Goal: Task Accomplishment & Management: Manage account settings

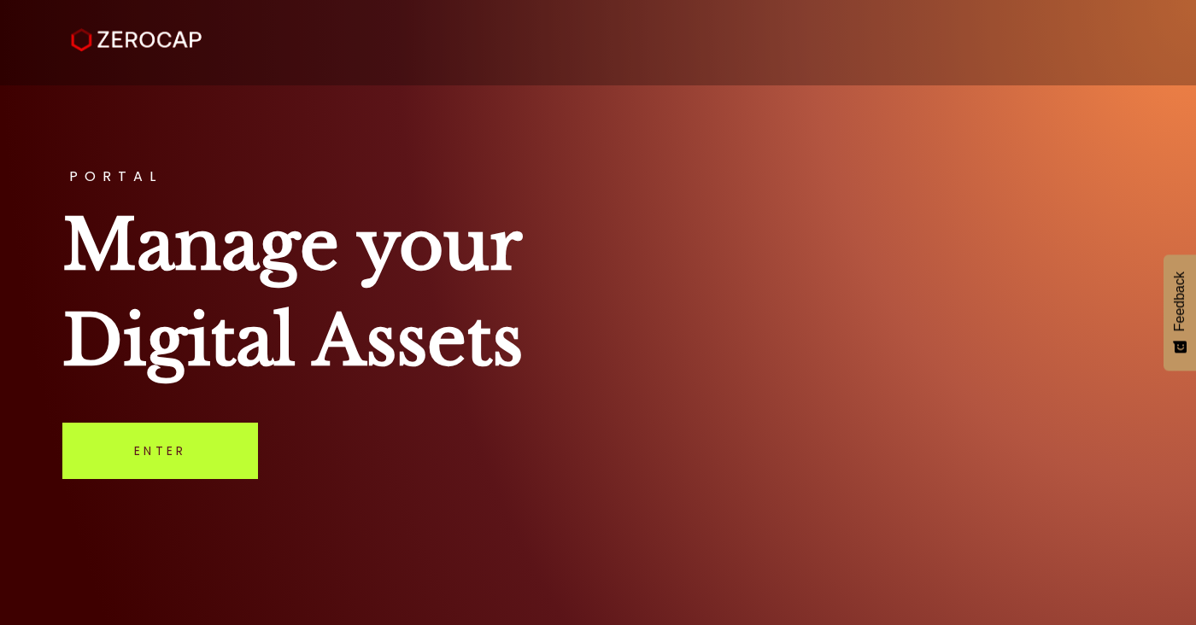
click at [170, 458] on link "Enter" at bounding box center [160, 451] width 196 height 56
click at [171, 458] on link "Enter" at bounding box center [160, 451] width 196 height 56
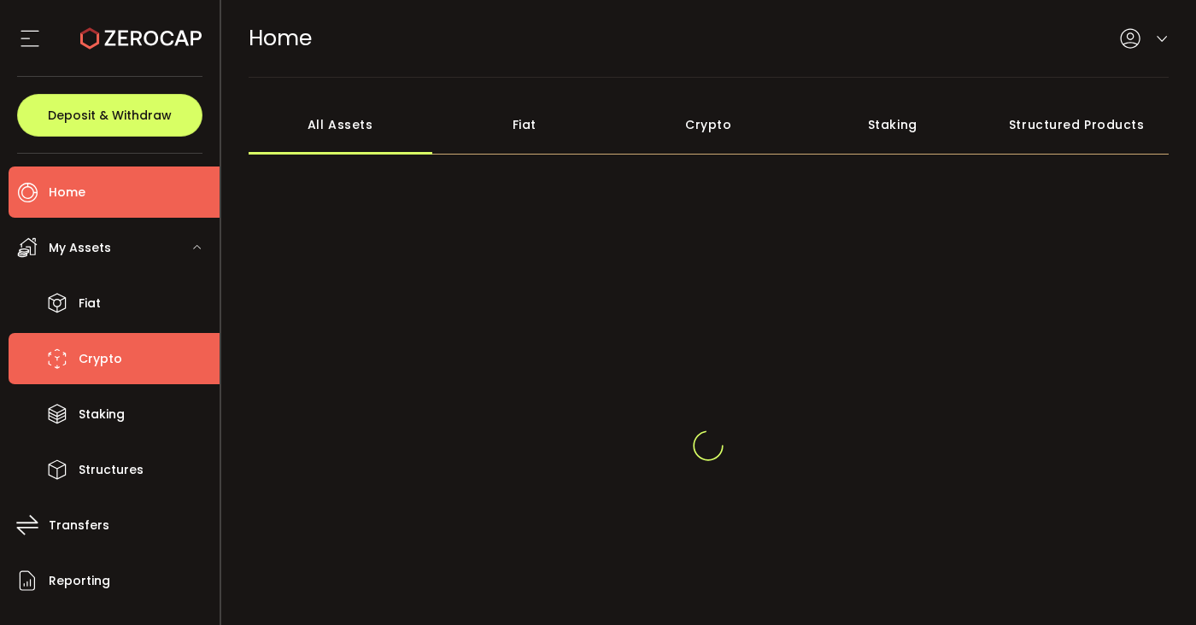
click at [118, 375] on li "Crypto" at bounding box center [114, 358] width 211 height 51
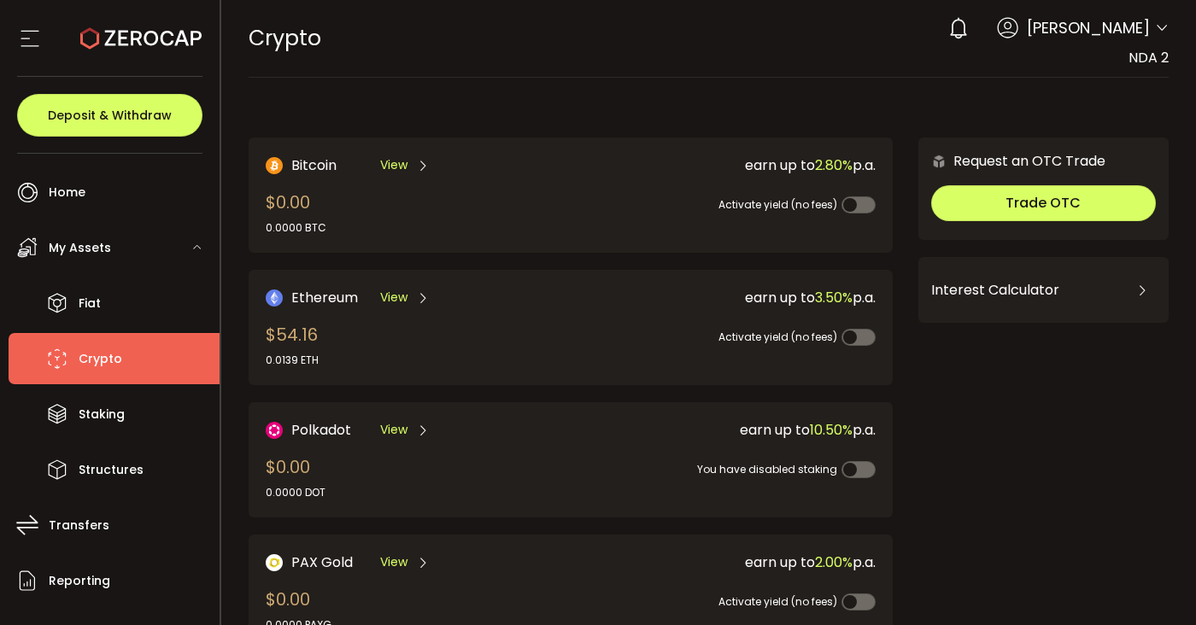
click at [809, 51] on div "CRYPTO Buy Power $0.00 USD Crypto Crypto Your verification is pending 0 Alexi F…" at bounding box center [709, 38] width 921 height 77
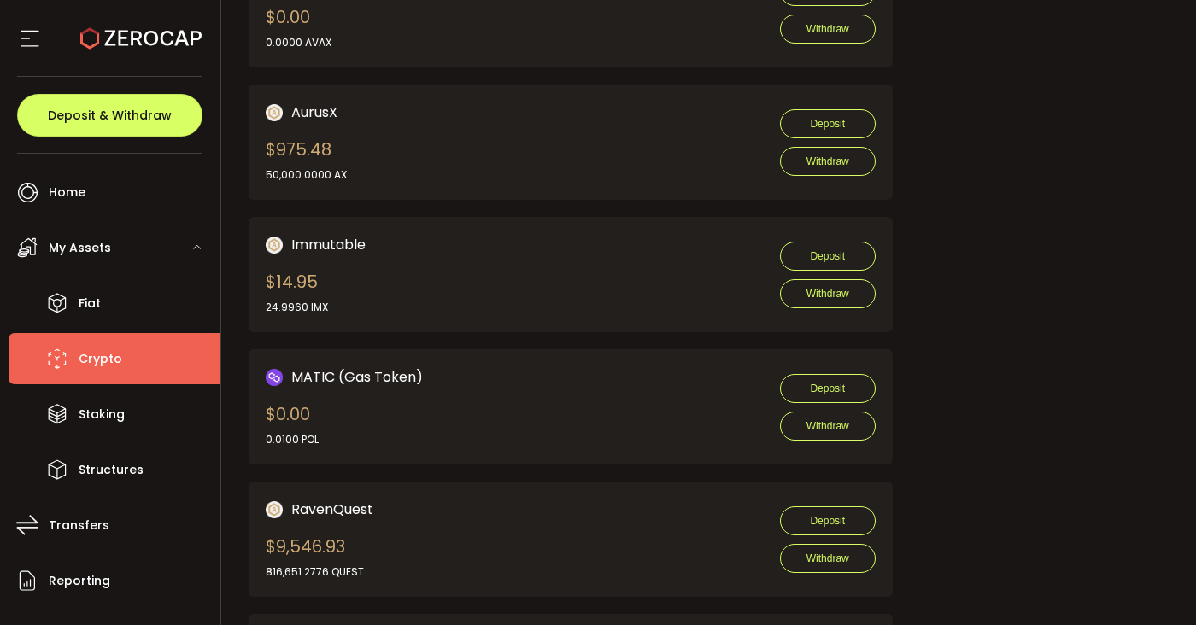
scroll to position [1033, 0]
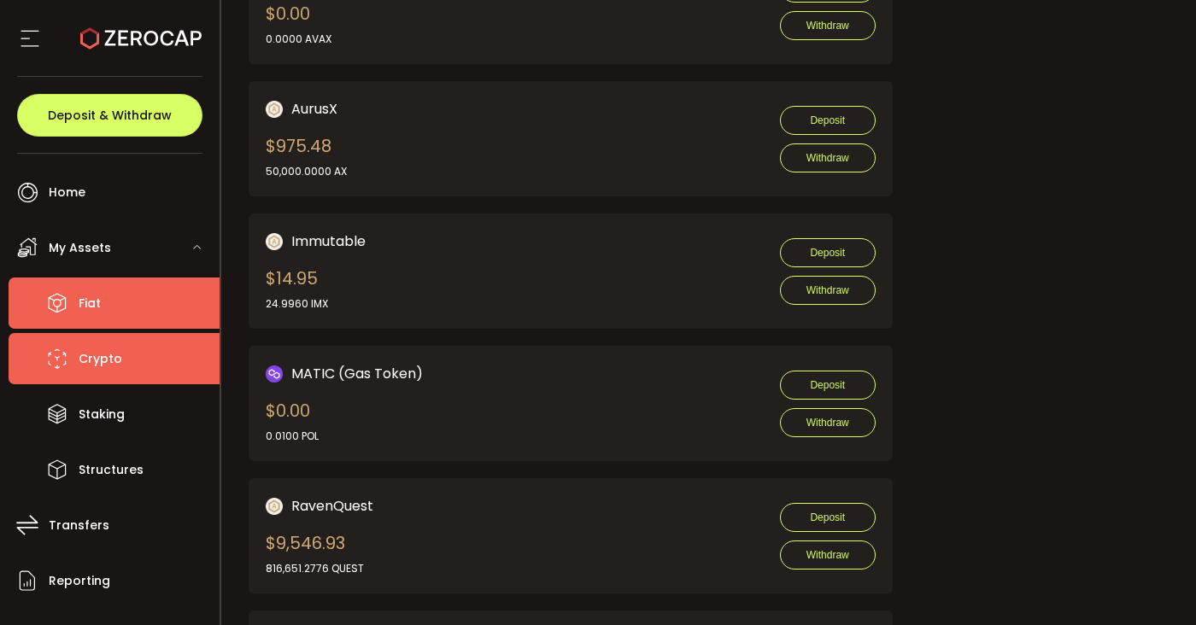
click at [136, 293] on li "Fiat" at bounding box center [114, 303] width 211 height 51
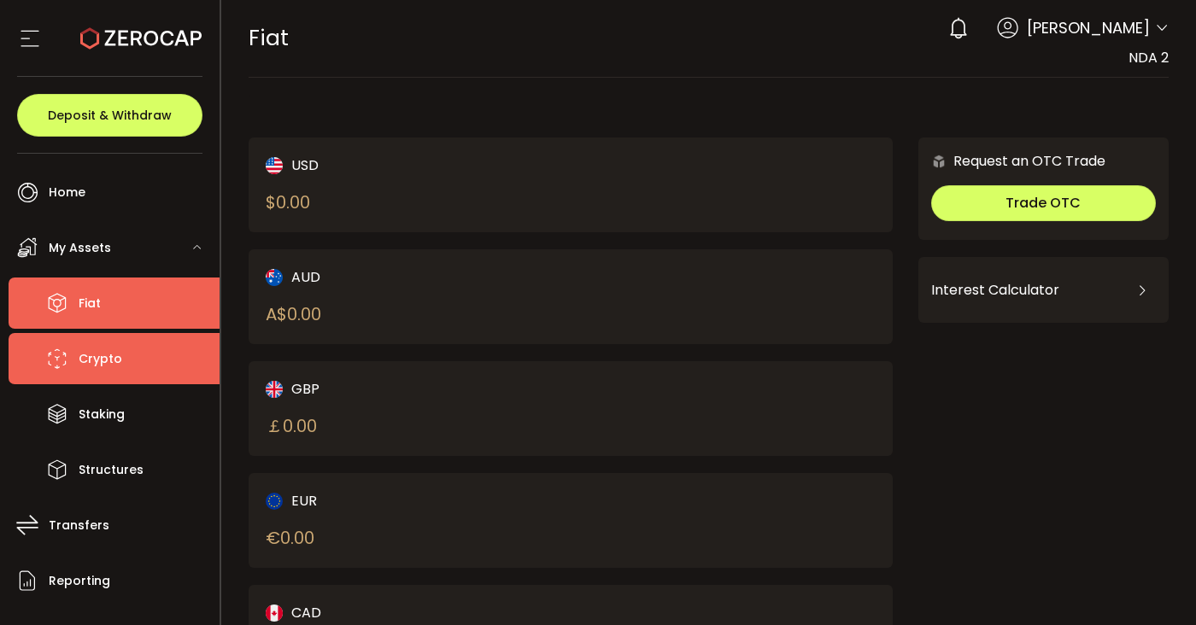
click at [145, 337] on li "Crypto" at bounding box center [114, 358] width 211 height 51
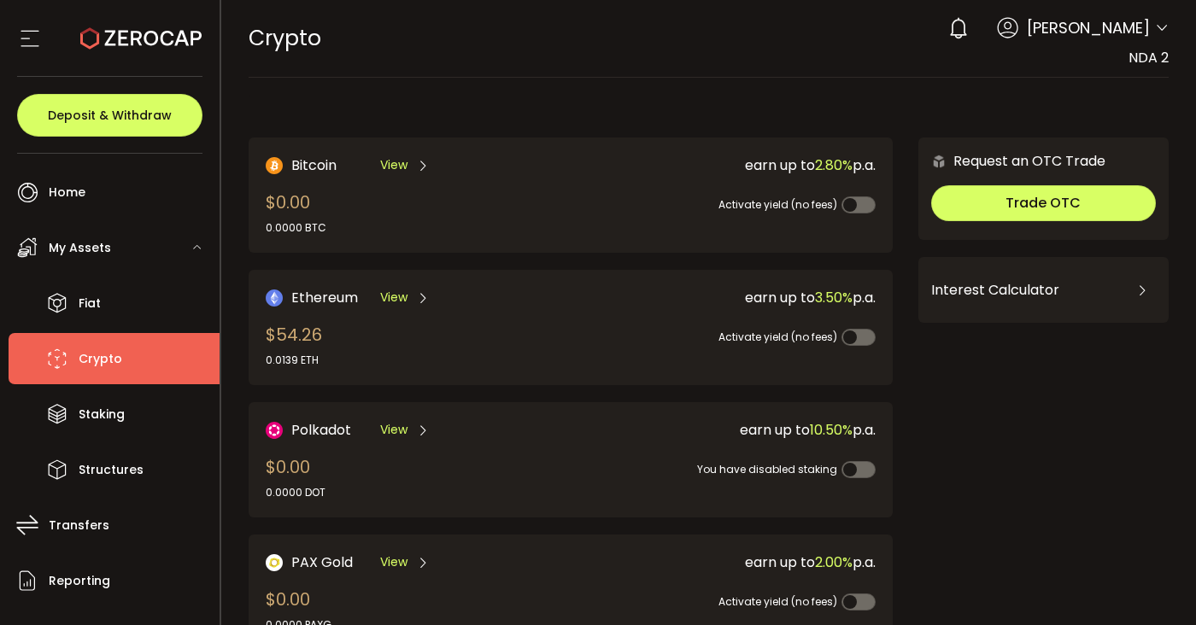
click at [1161, 34] on icon at bounding box center [1162, 28] width 14 height 14
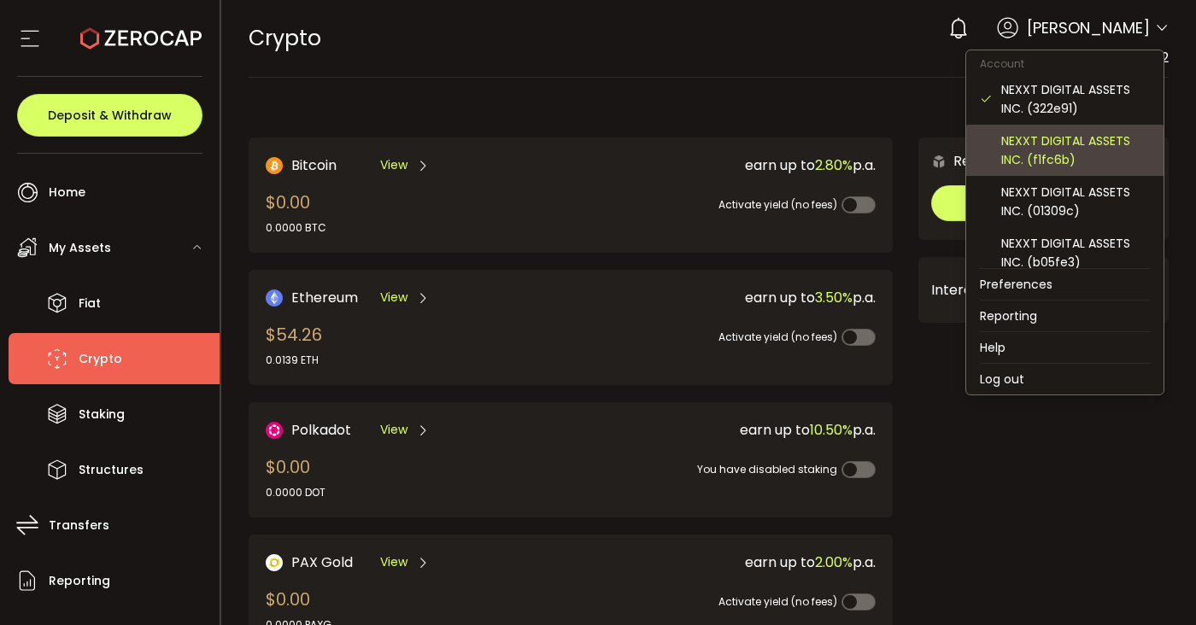
click at [1112, 138] on div "NEXXT DIGITAL ASSETS INC. (f1fc6b)" at bounding box center [1075, 151] width 149 height 38
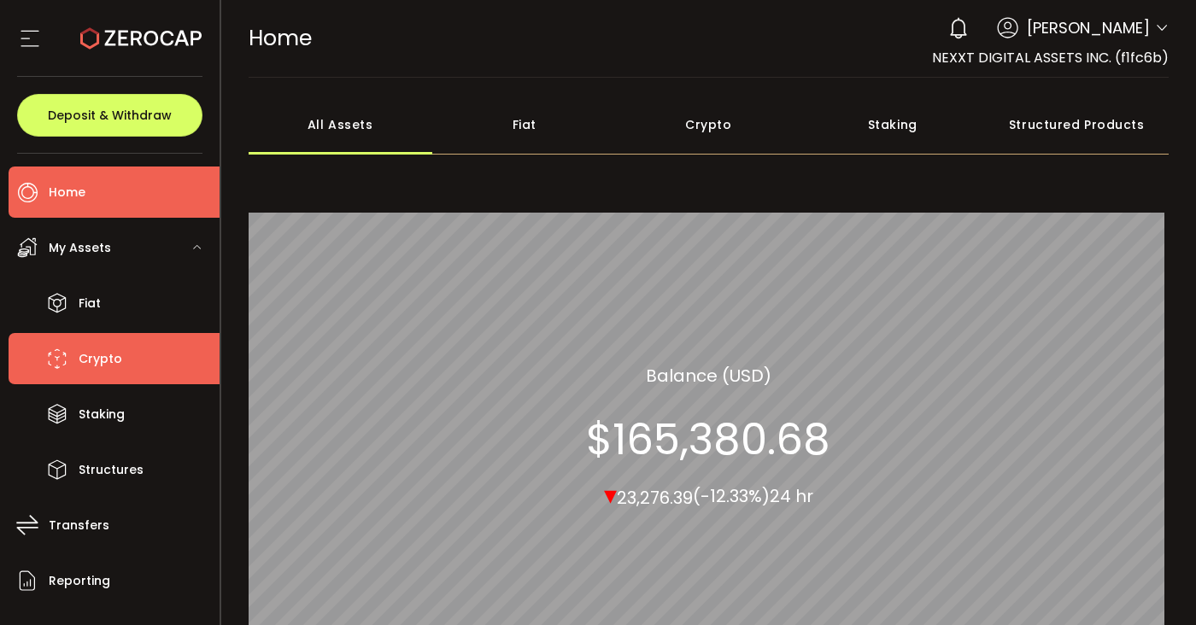
click at [154, 349] on li "Crypto" at bounding box center [114, 358] width 211 height 51
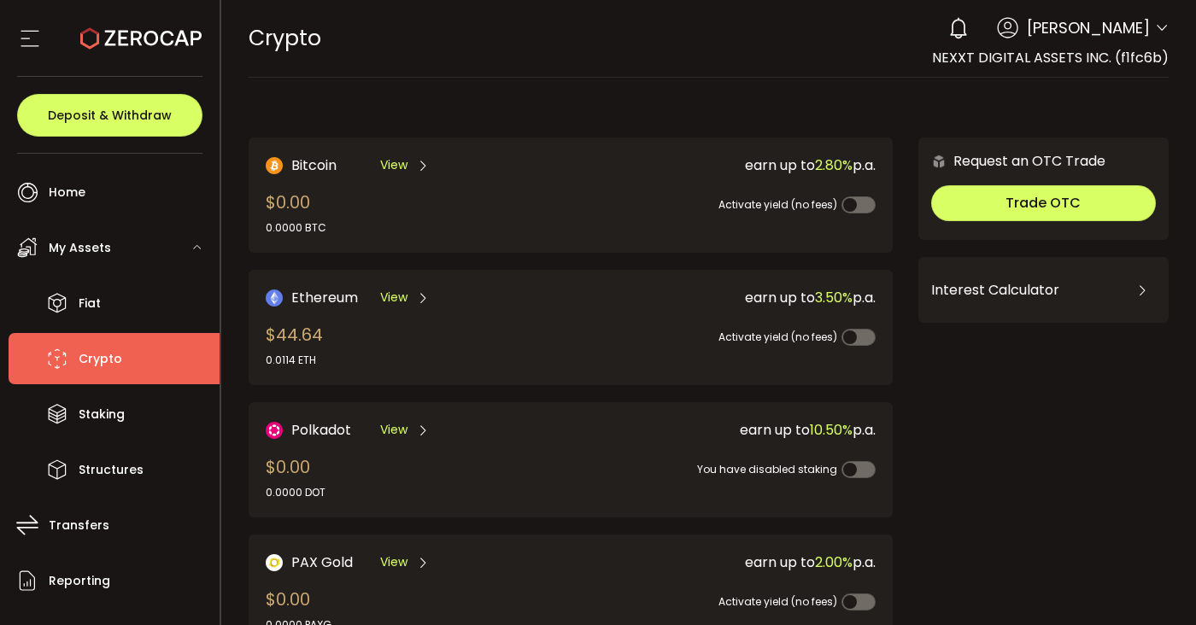
click at [1156, 27] on icon at bounding box center [1162, 28] width 14 height 14
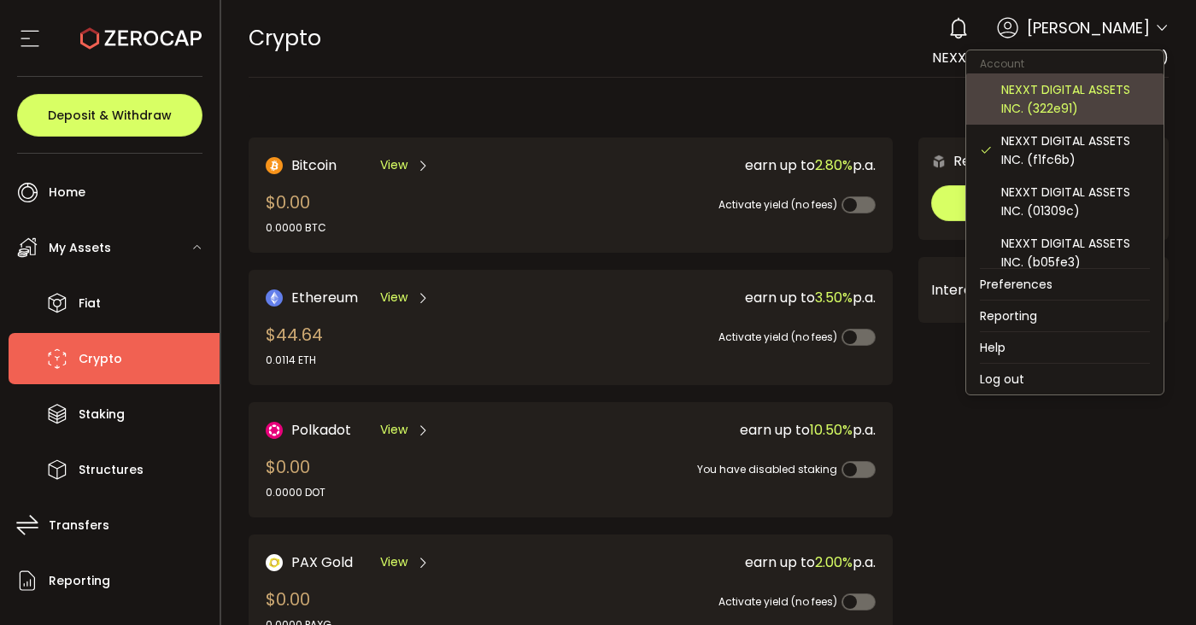
click at [1087, 114] on div "NEXXT DIGITAL ASSETS INC. (322e91)" at bounding box center [1075, 99] width 149 height 38
